Goal: Task Accomplishment & Management: Manage account settings

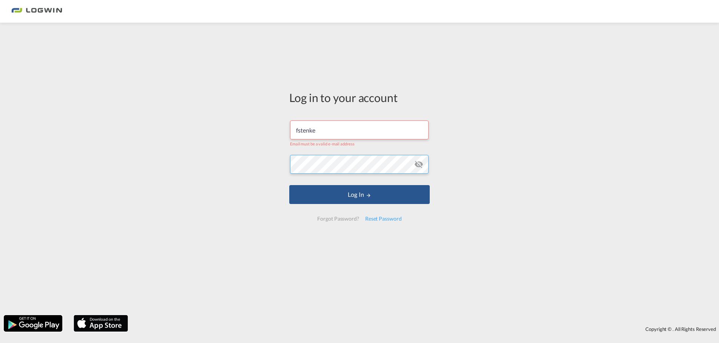
click at [289, 185] on button "Log In" at bounding box center [359, 194] width 141 height 19
click at [321, 197] on button "Log In" at bounding box center [359, 194] width 141 height 19
drag, startPoint x: 322, startPoint y: 131, endPoint x: 105, endPoint y: 57, distance: 229.1
click at [117, 61] on div "Log in to your account fstenke Email must be a valid e-mail address Log In Forg…" at bounding box center [359, 168] width 719 height 285
type input "[PERSON_NAME][EMAIL_ADDRESS][DOMAIN_NAME]"
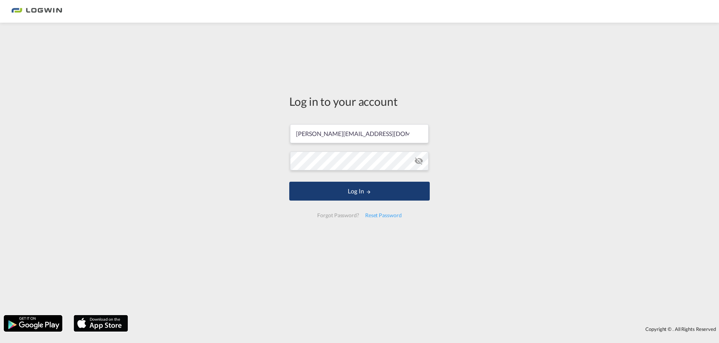
click at [332, 186] on button "Log In" at bounding box center [359, 191] width 141 height 19
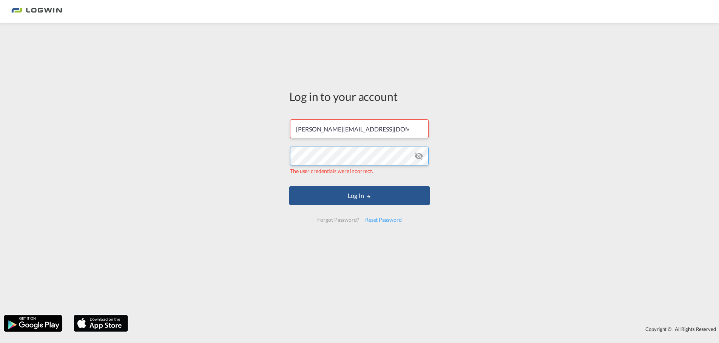
click at [136, 117] on div "Log in to your account [PERSON_NAME][EMAIL_ADDRESS][DOMAIN_NAME] The user crede…" at bounding box center [359, 168] width 719 height 285
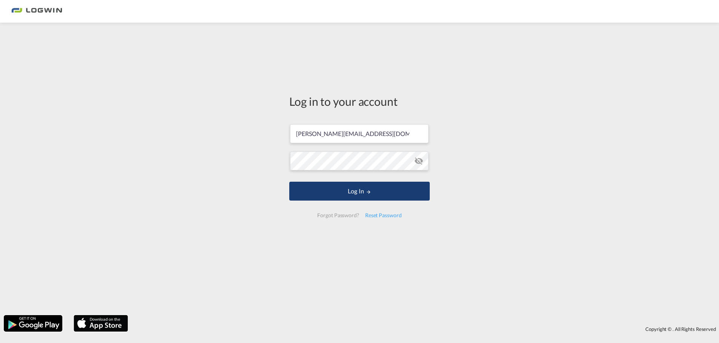
click at [360, 190] on button "Log In" at bounding box center [359, 191] width 141 height 19
click at [358, 184] on button "Log In" at bounding box center [359, 191] width 141 height 19
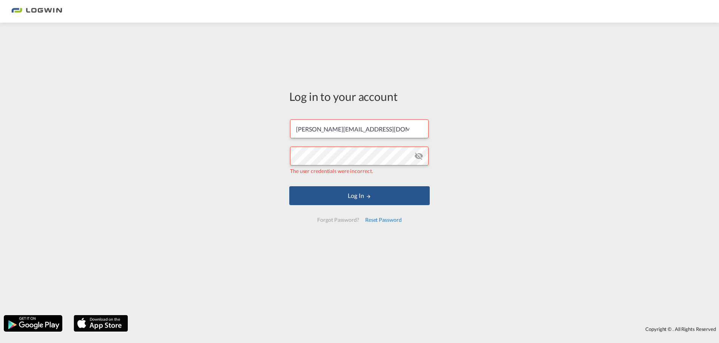
click at [382, 221] on div "Reset Password" at bounding box center [383, 220] width 43 height 14
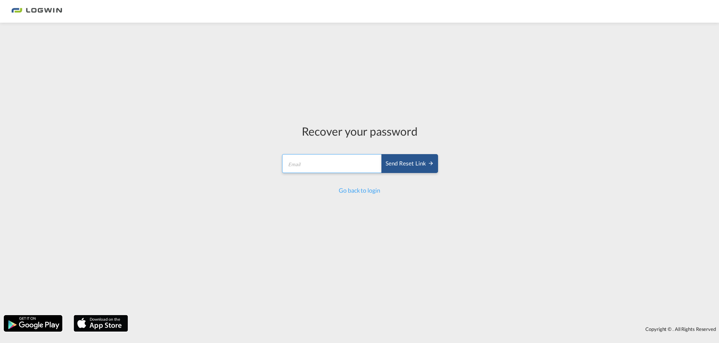
click at [307, 168] on input "email" at bounding box center [332, 163] width 100 height 19
type input "[PERSON_NAME][EMAIL_ADDRESS][DOMAIN_NAME]"
click at [402, 170] on button "Send reset link" at bounding box center [410, 163] width 57 height 19
